Goal: Task Accomplishment & Management: Manage account settings

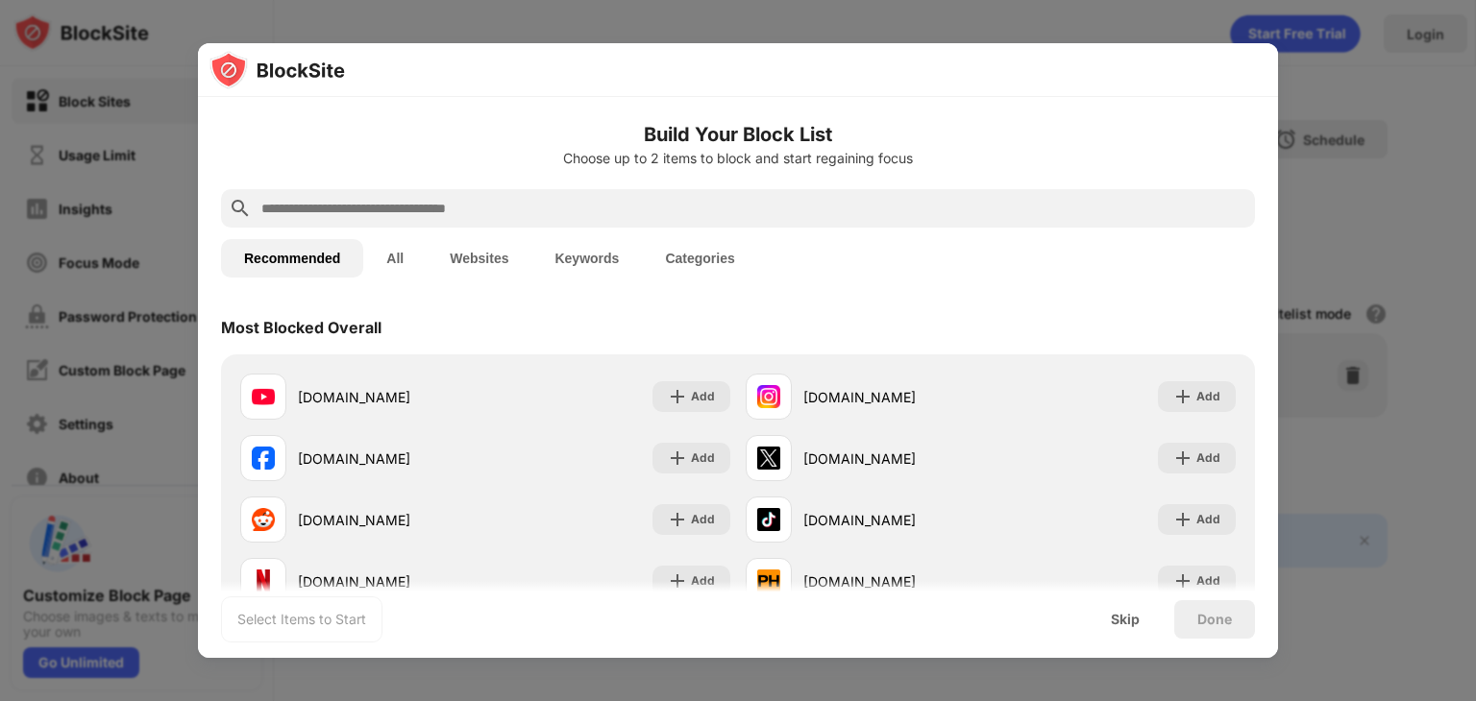
click at [1435, 305] on div at bounding box center [738, 350] width 1476 height 701
click at [1339, 99] on div at bounding box center [738, 350] width 1476 height 701
click at [1121, 620] on div "Skip" at bounding box center [1125, 619] width 29 height 15
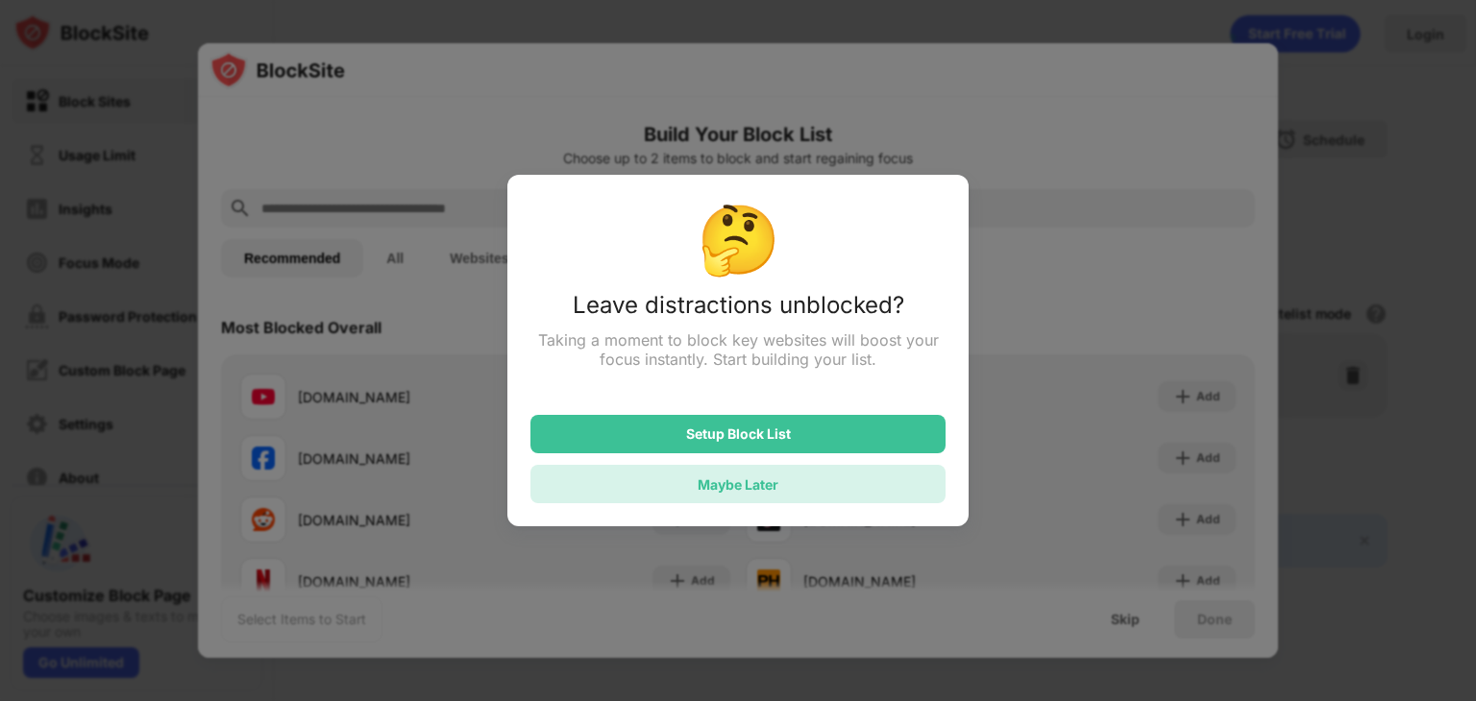
click at [822, 476] on div "Maybe Later" at bounding box center [737, 484] width 415 height 38
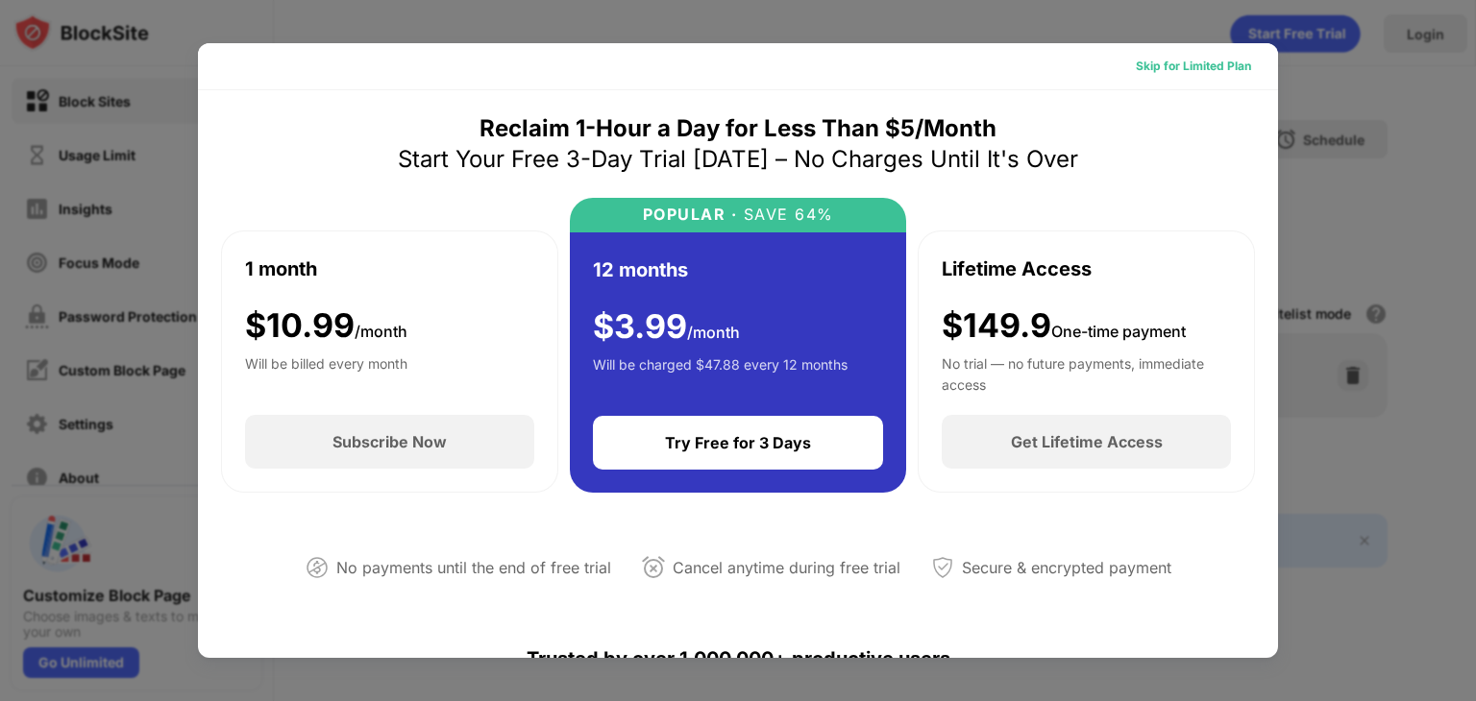
click at [1211, 70] on div "Skip for Limited Plan" at bounding box center [1192, 66] width 115 height 19
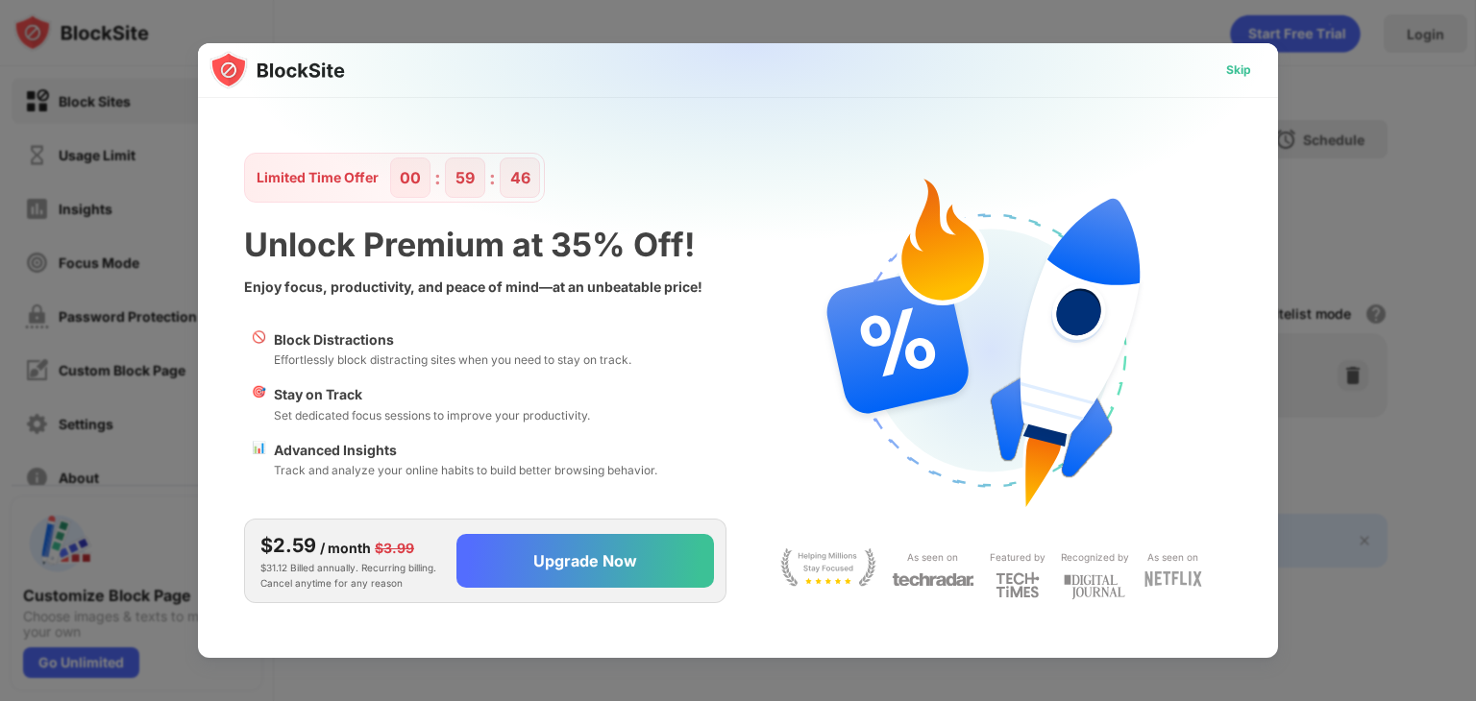
click at [1244, 72] on div "Skip" at bounding box center [1238, 70] width 25 height 19
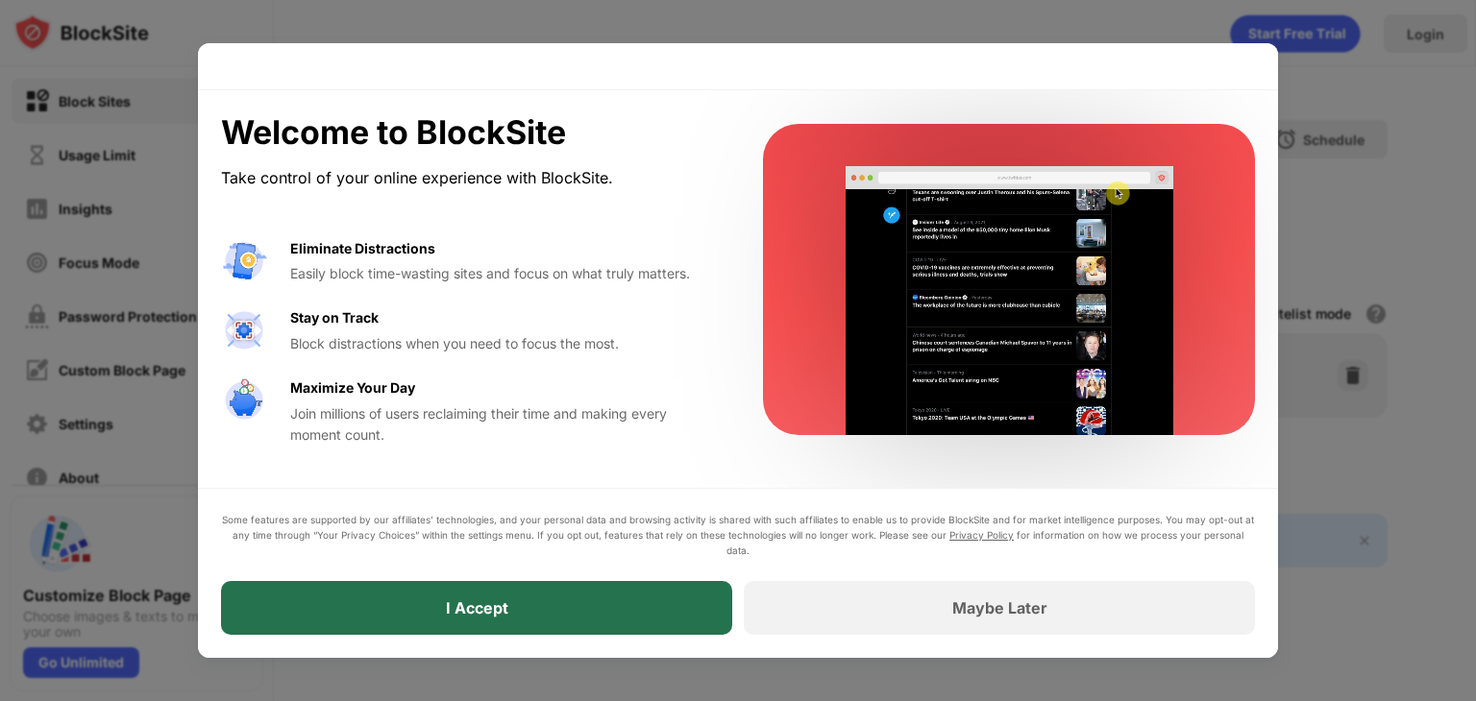
click at [702, 625] on div "I Accept" at bounding box center [476, 608] width 511 height 54
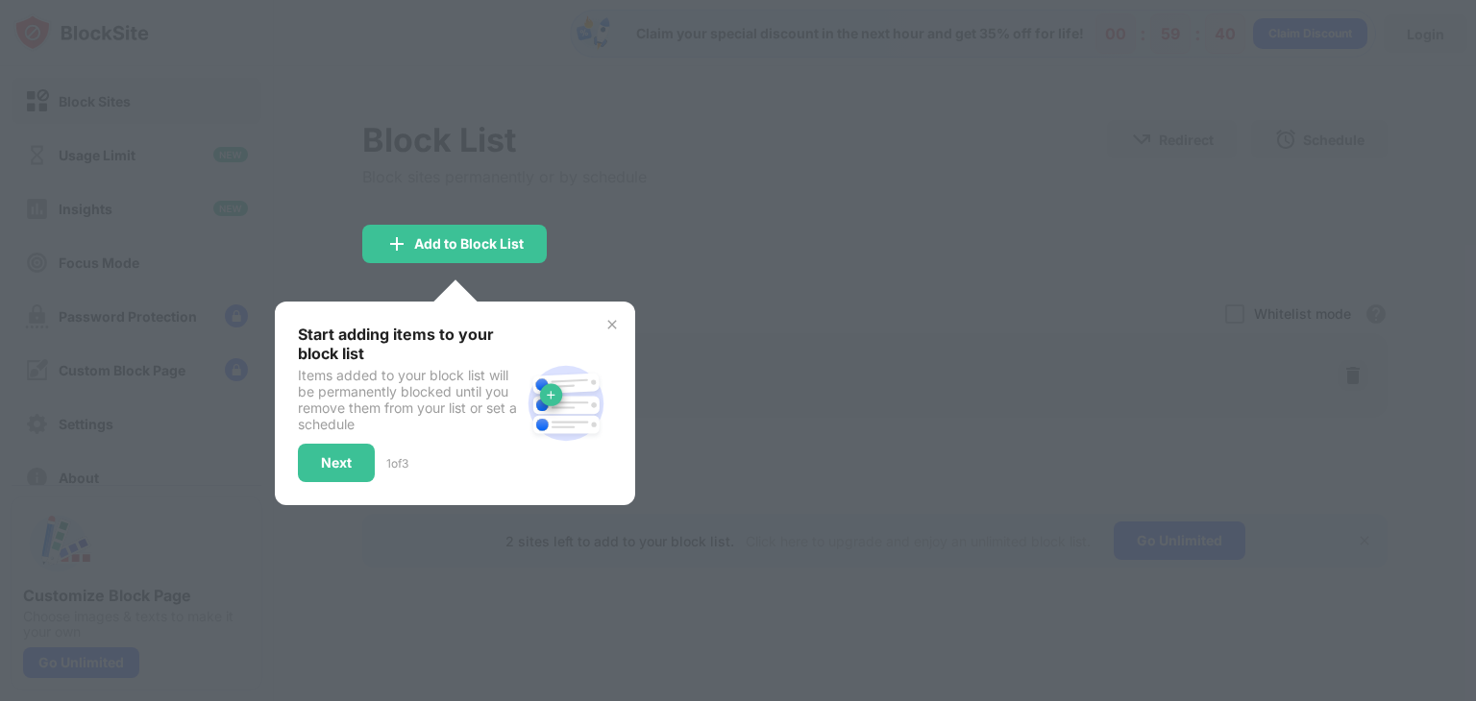
click at [615, 320] on img at bounding box center [611, 324] width 15 height 15
